Goal: Transaction & Acquisition: Purchase product/service

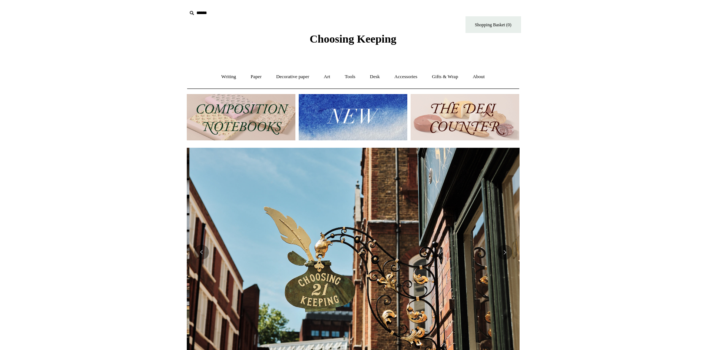
scroll to position [0, 333]
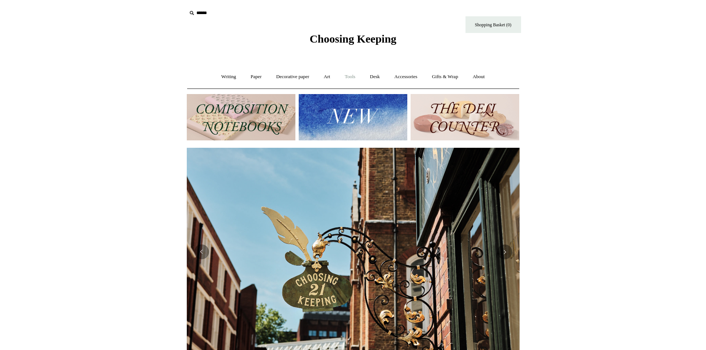
click at [350, 76] on link "Tools +" at bounding box center [350, 77] width 24 height 20
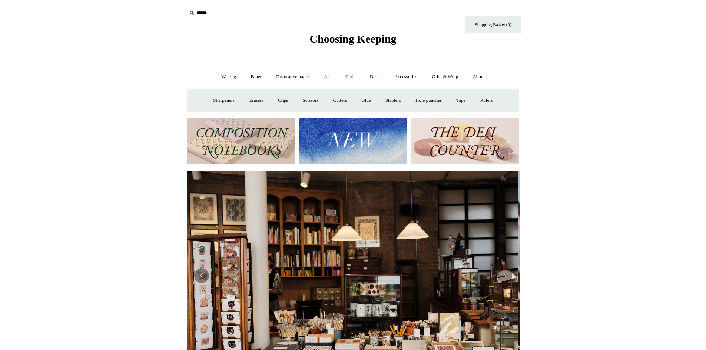
scroll to position [0, 0]
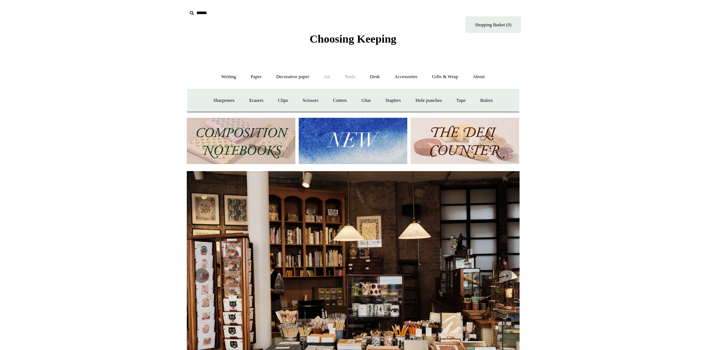
click at [323, 73] on link "Art +" at bounding box center [327, 77] width 20 height 20
click at [302, 75] on link "Decorative paper +" at bounding box center [293, 77] width 46 height 20
click at [248, 72] on link "Paper +" at bounding box center [256, 77] width 24 height 20
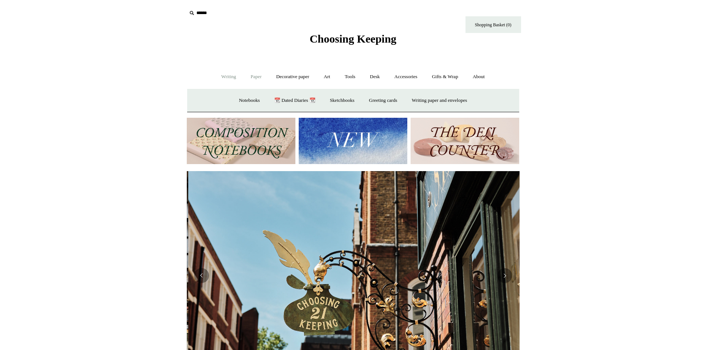
scroll to position [0, 333]
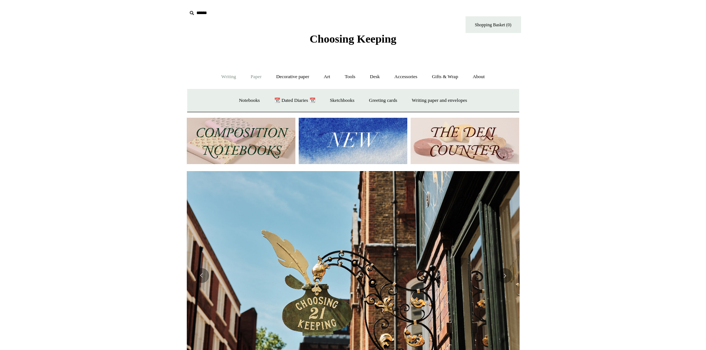
click at [227, 72] on link "Writing +" at bounding box center [229, 77] width 28 height 20
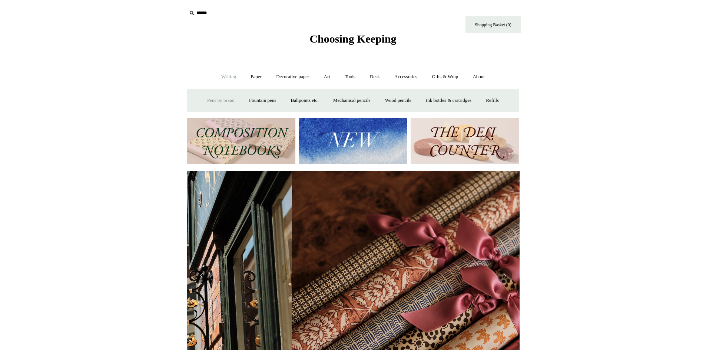
scroll to position [0, 666]
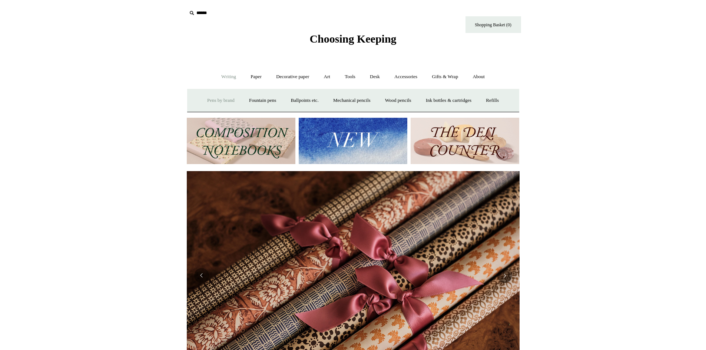
click at [217, 100] on link "Pens by brand +" at bounding box center [221, 101] width 41 height 20
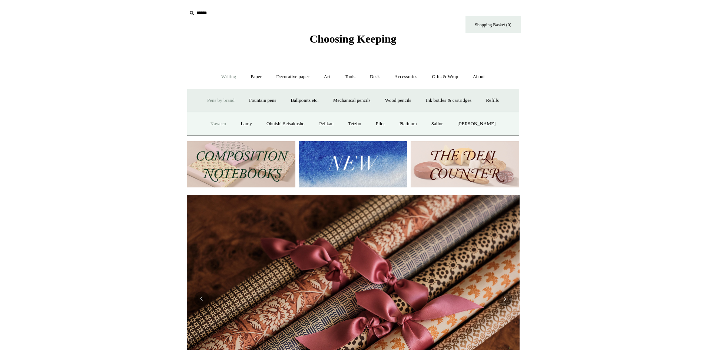
click at [225, 123] on link "Kaweco" at bounding box center [218, 124] width 29 height 20
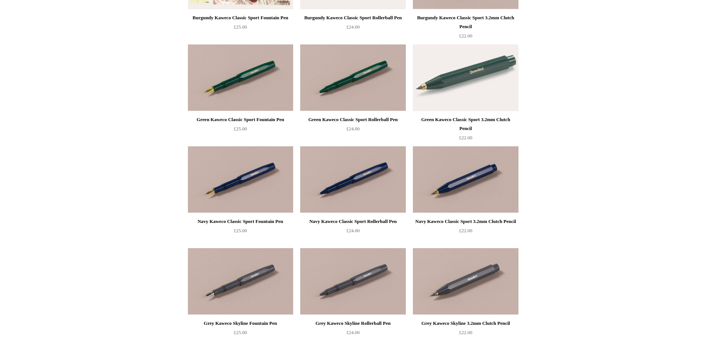
scroll to position [258, 0]
